Goal: Understand process/instructions: Learn how to perform a task or action

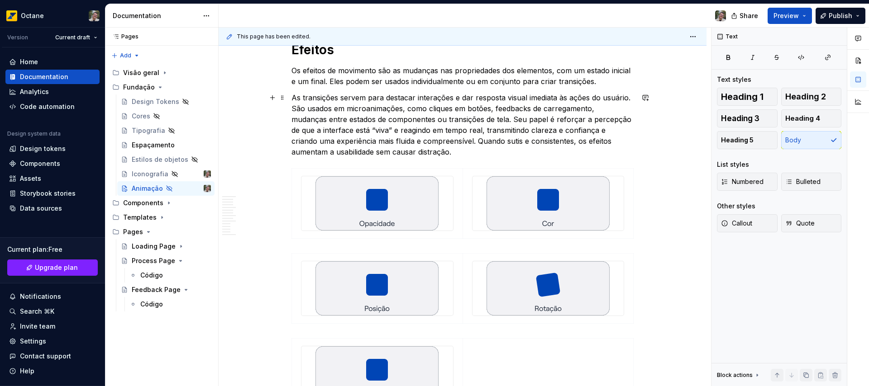
scroll to position [2408, 0]
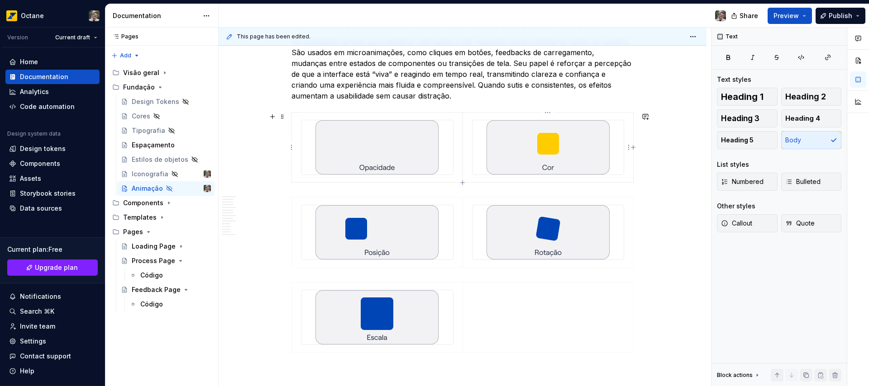
click at [472, 131] on div at bounding box center [548, 147] width 152 height 54
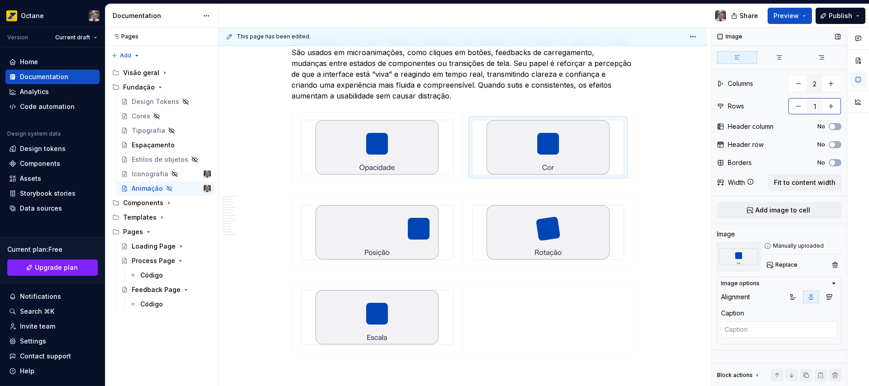
click at [835, 107] on button "button" at bounding box center [831, 106] width 16 height 16
type textarea "*"
type input "2"
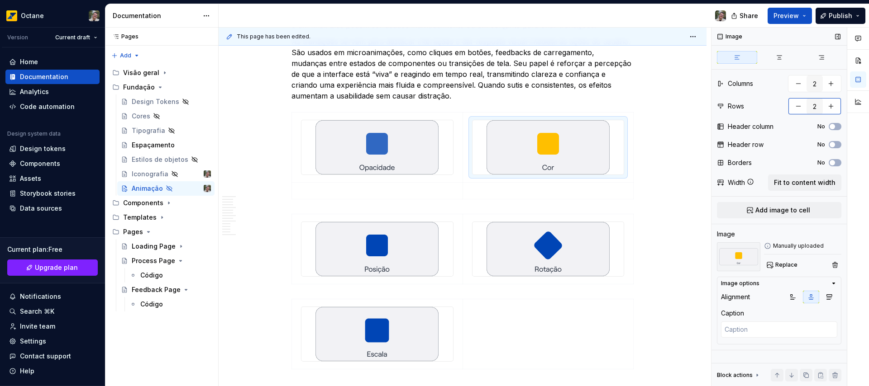
click at [835, 107] on button "button" at bounding box center [831, 106] width 16 height 16
type textarea "*"
type input "3"
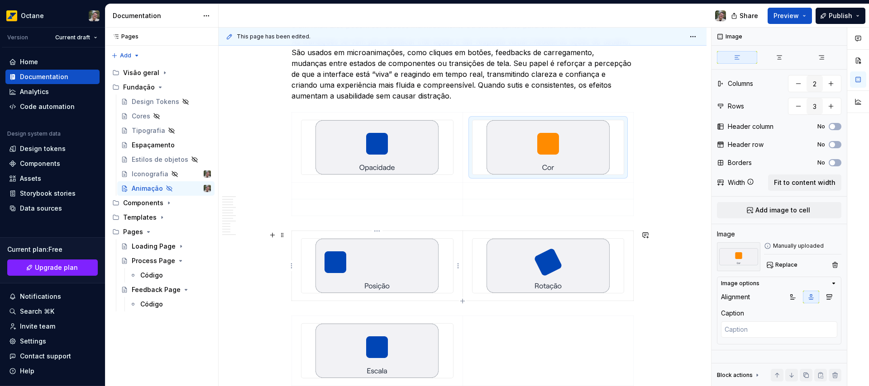
type textarea "*"
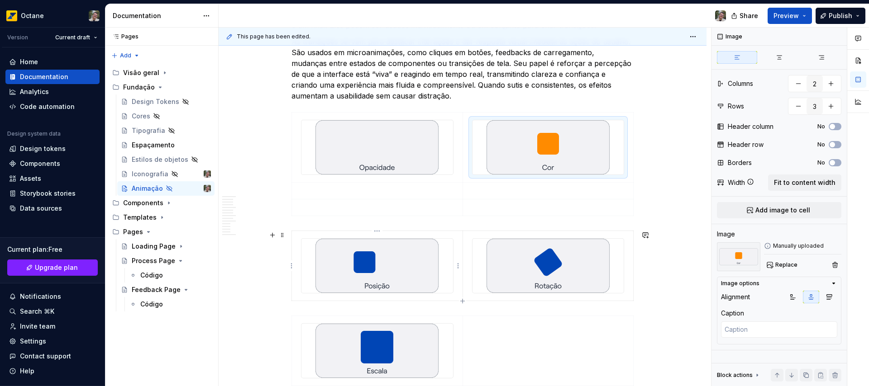
type input "1"
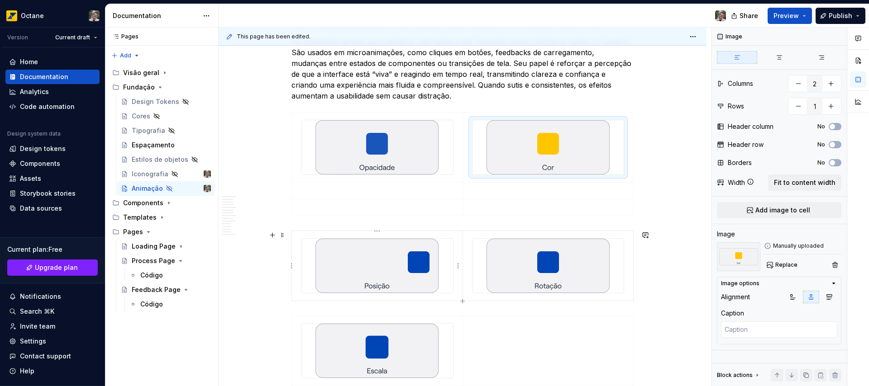
click at [384, 267] on img at bounding box center [376, 266] width 123 height 54
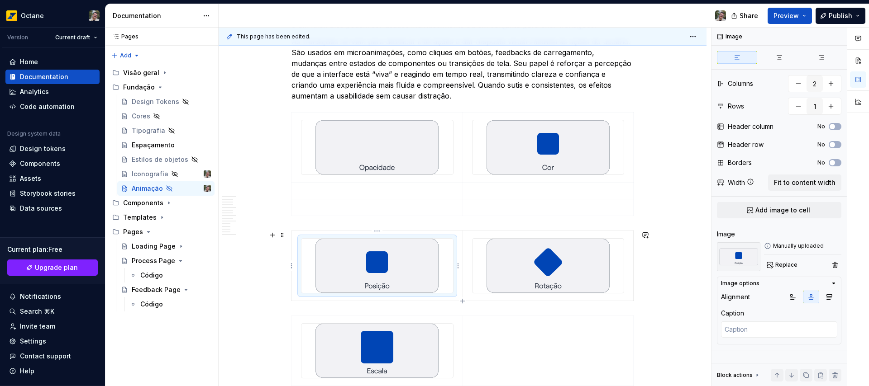
click at [387, 265] on img at bounding box center [376, 266] width 123 height 54
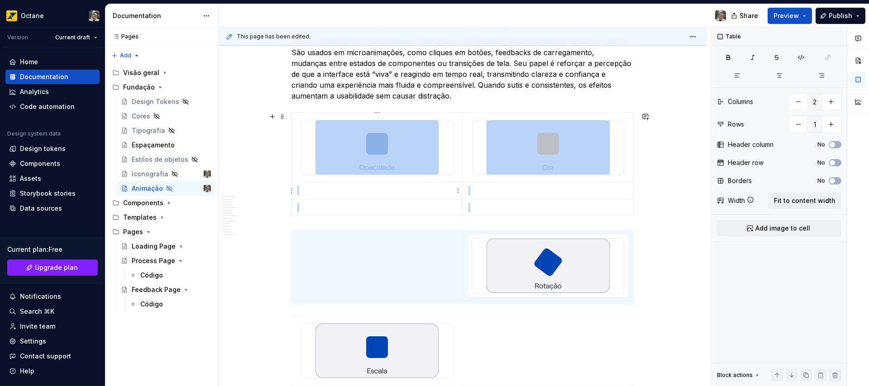
type input "3"
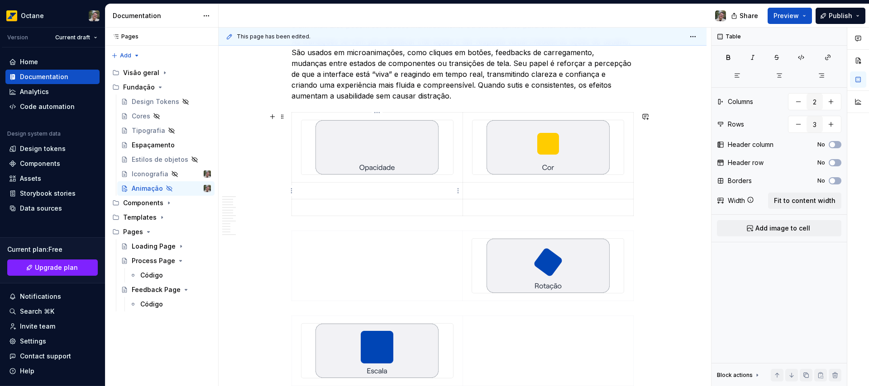
click at [378, 192] on p at bounding box center [377, 190] width 160 height 9
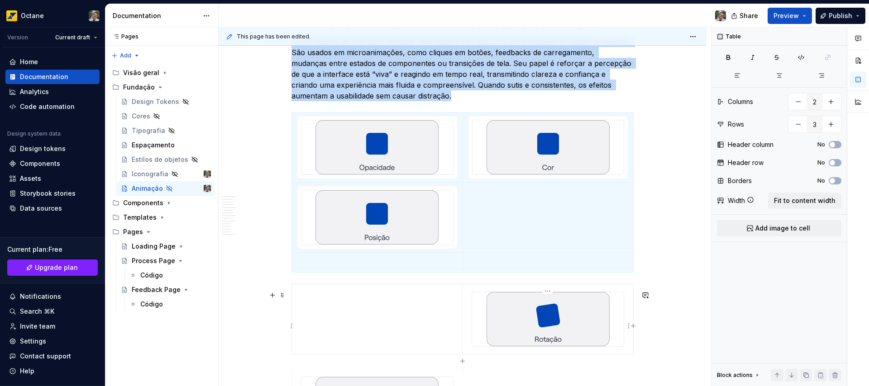
type textarea "*"
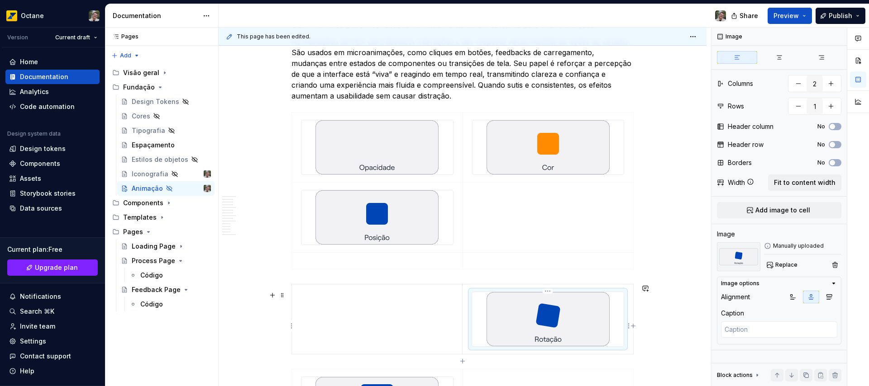
click at [546, 327] on img at bounding box center [547, 319] width 123 height 54
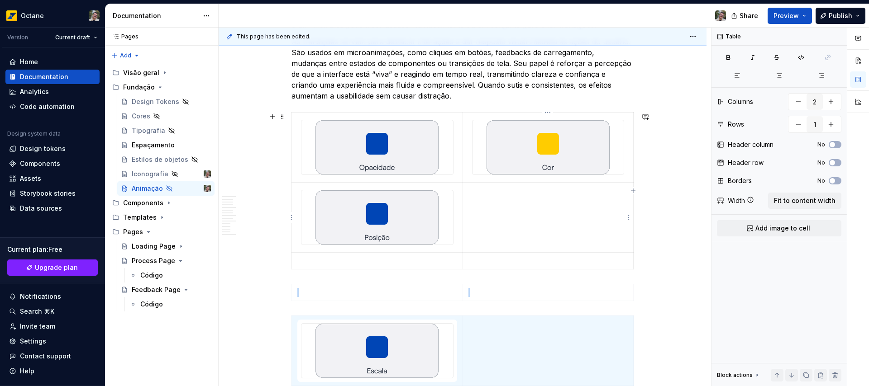
type input "3"
click at [520, 217] on td at bounding box center [547, 218] width 171 height 70
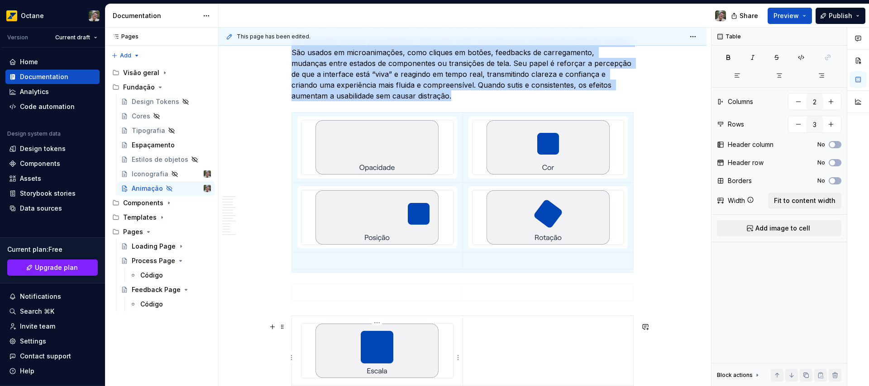
type textarea "*"
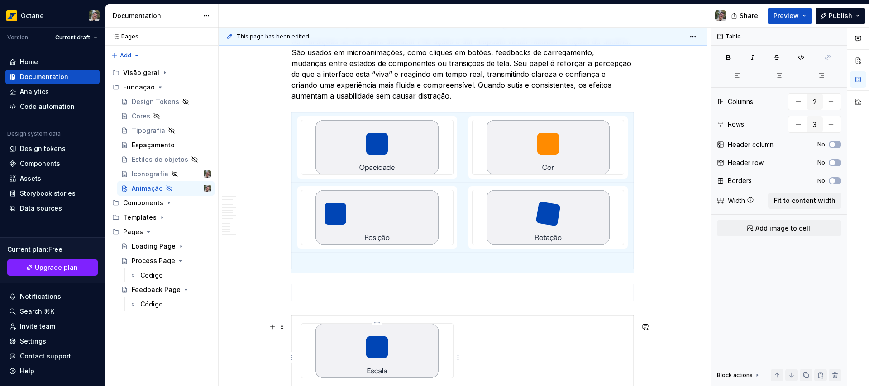
click at [390, 362] on img at bounding box center [376, 351] width 123 height 54
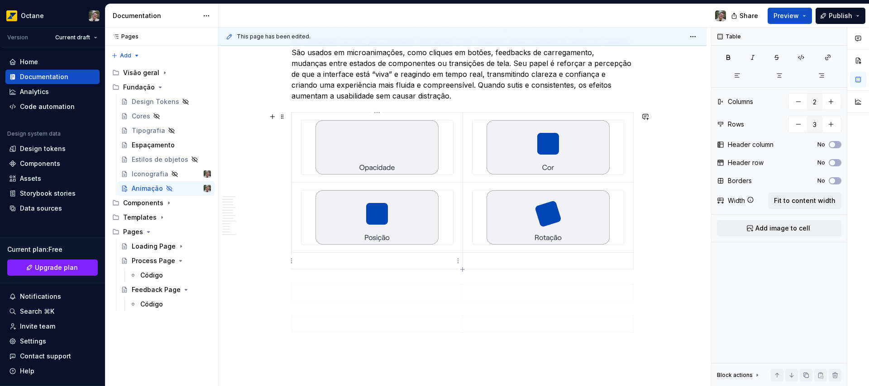
click at [368, 262] on p at bounding box center [377, 261] width 160 height 9
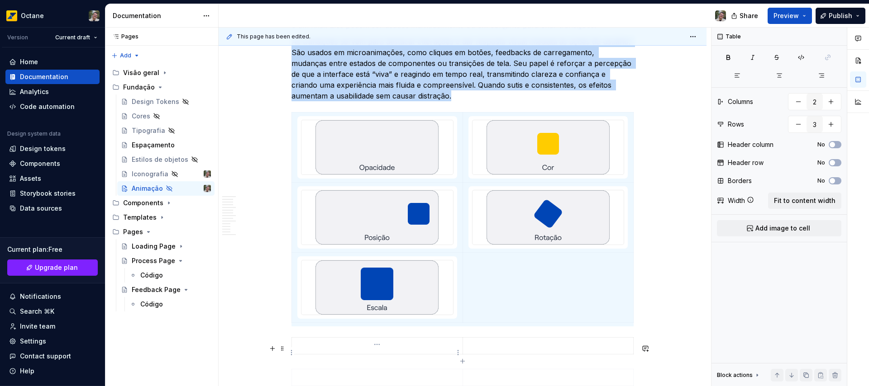
type input "1"
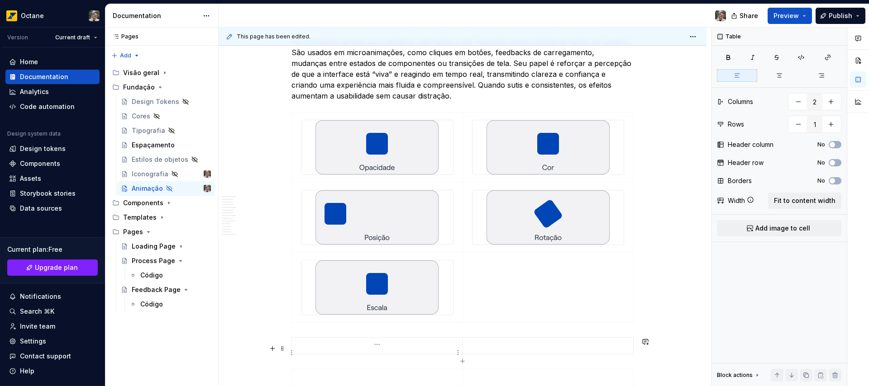
click at [337, 353] on td at bounding box center [377, 346] width 171 height 17
click at [283, 343] on span at bounding box center [282, 342] width 7 height 13
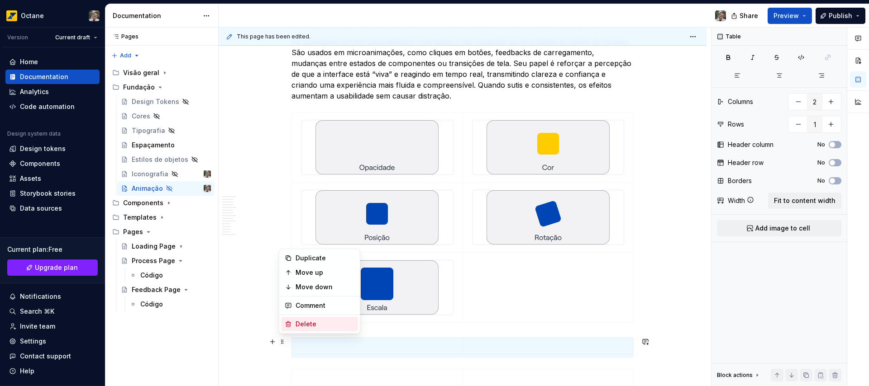
click at [295, 324] on div "Delete" at bounding box center [319, 324] width 77 height 14
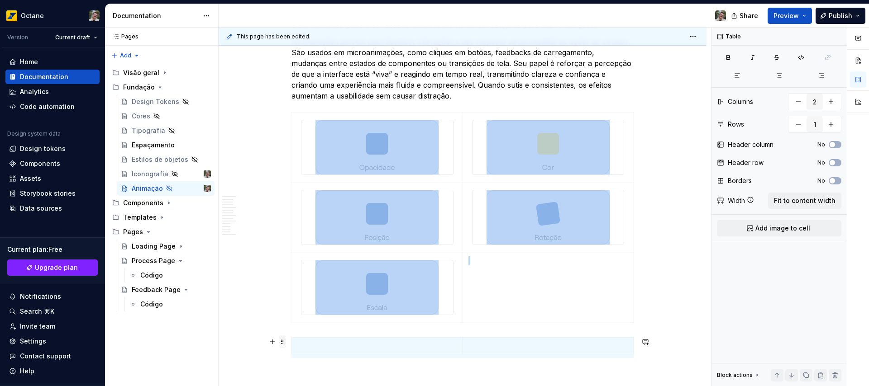
click at [281, 341] on span at bounding box center [282, 342] width 7 height 13
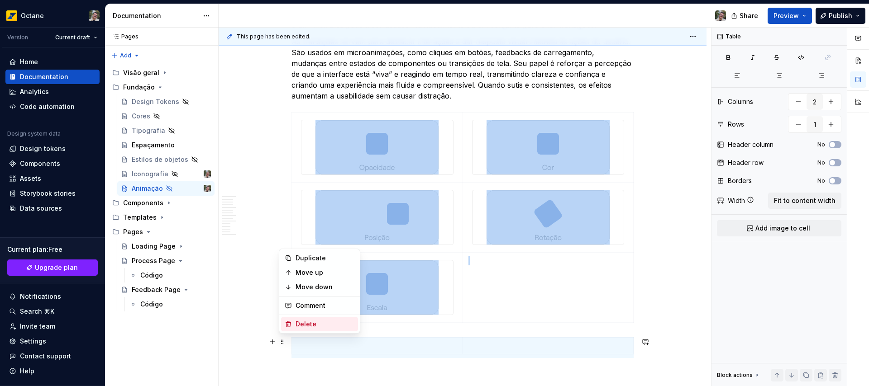
click at [294, 324] on div "Delete" at bounding box center [319, 324] width 77 height 14
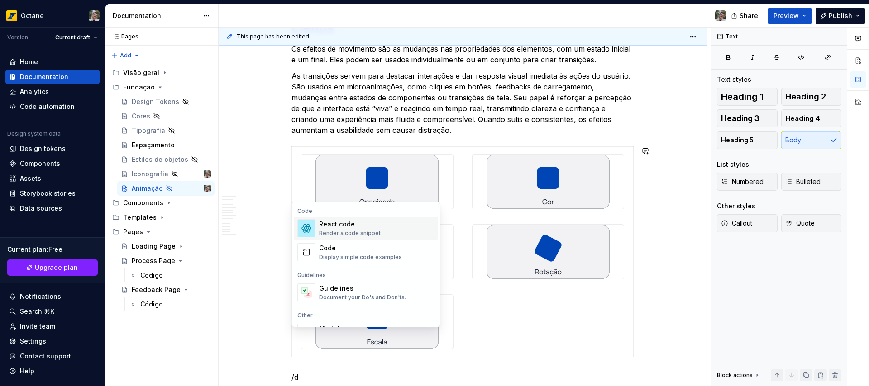
scroll to position [2415, 0]
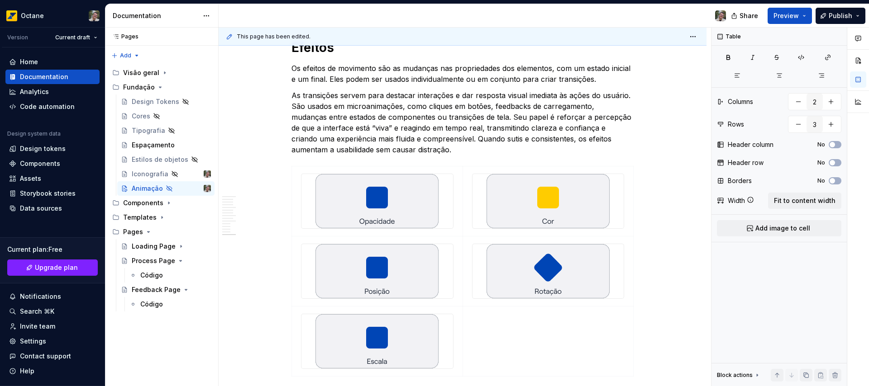
scroll to position [2475, 0]
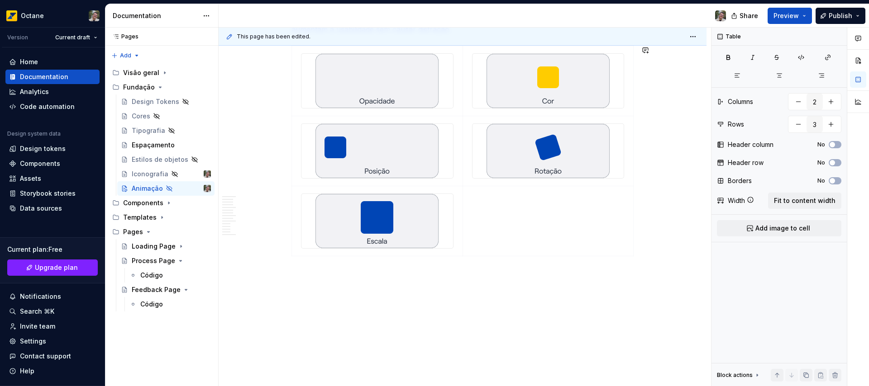
click at [377, 274] on div "This page has been edited. Hidden page Animação O movimento traz significado e …" at bounding box center [465, 207] width 492 height 359
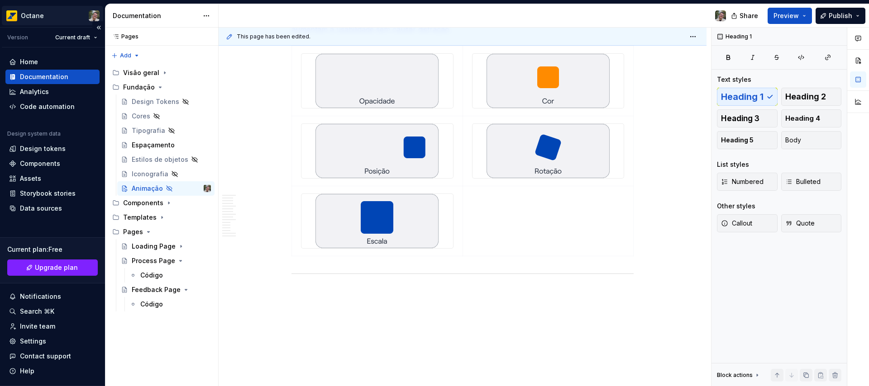
type textarea "*"
